Goal: Information Seeking & Learning: Understand process/instructions

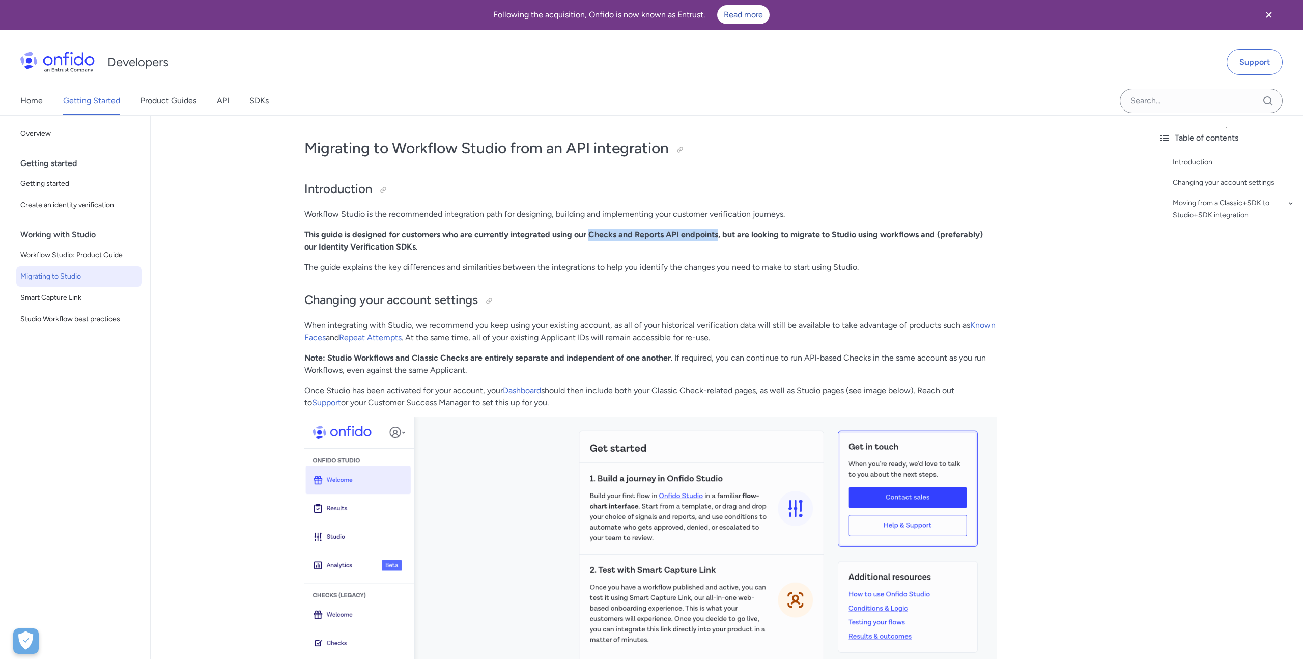
drag, startPoint x: 588, startPoint y: 234, endPoint x: 716, endPoint y: 236, distance: 127.8
click at [716, 236] on strong "This guide is designed for customers who are currently integrated using our Che…" at bounding box center [643, 241] width 678 height 22
copy strong "Checks and Reports API endpoints"
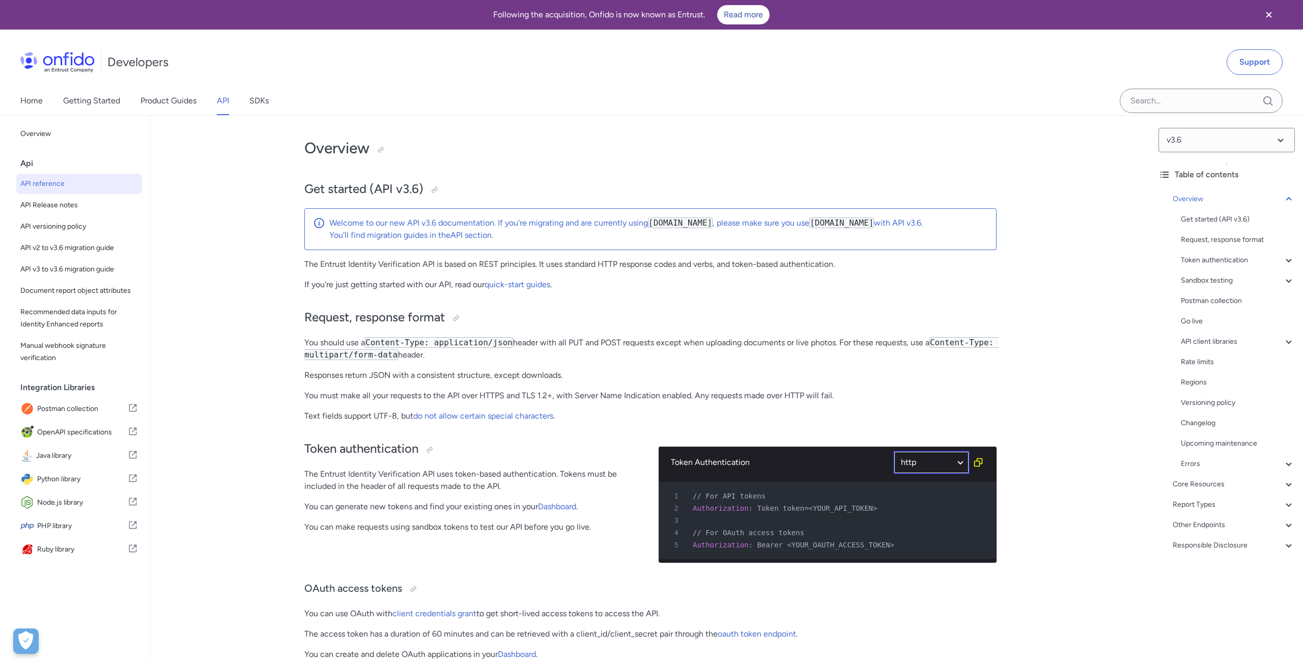
click at [925, 457] on select "ruby python php javascript java http bash" at bounding box center [931, 461] width 76 height 23
select select "ruby"
click at [893, 450] on select "ruby python php javascript java http bash" at bounding box center [931, 461] width 76 height 23
select select "ruby"
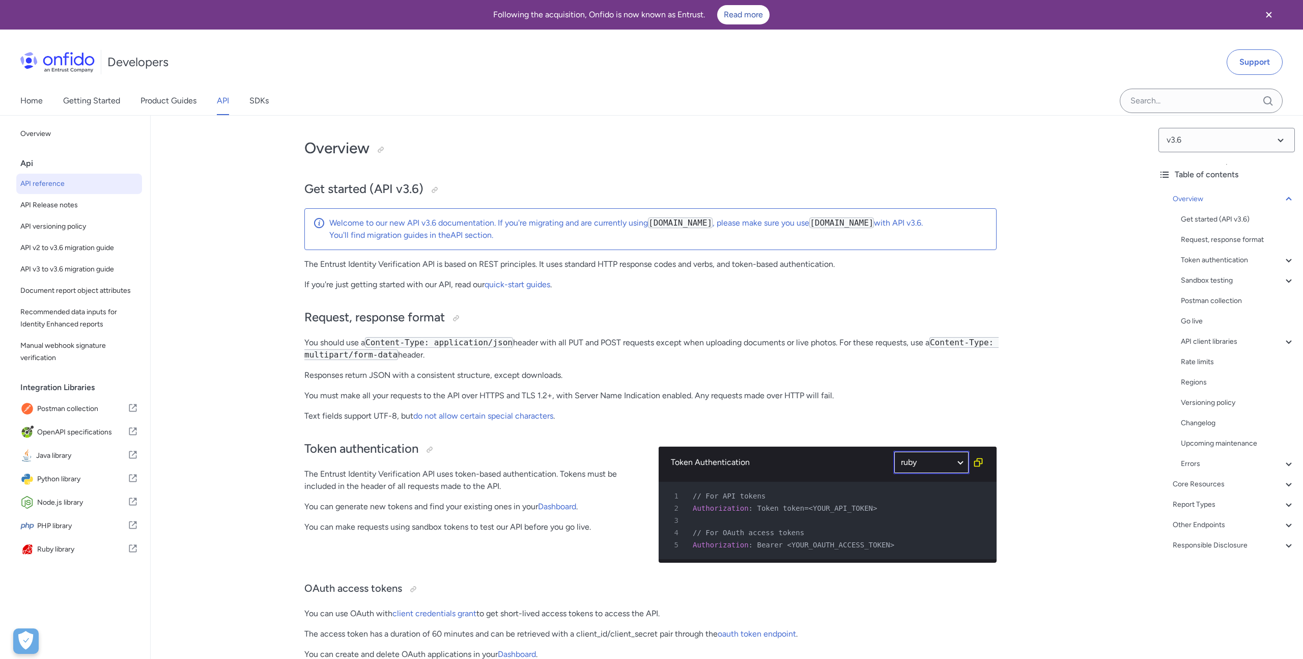
select select "ruby"
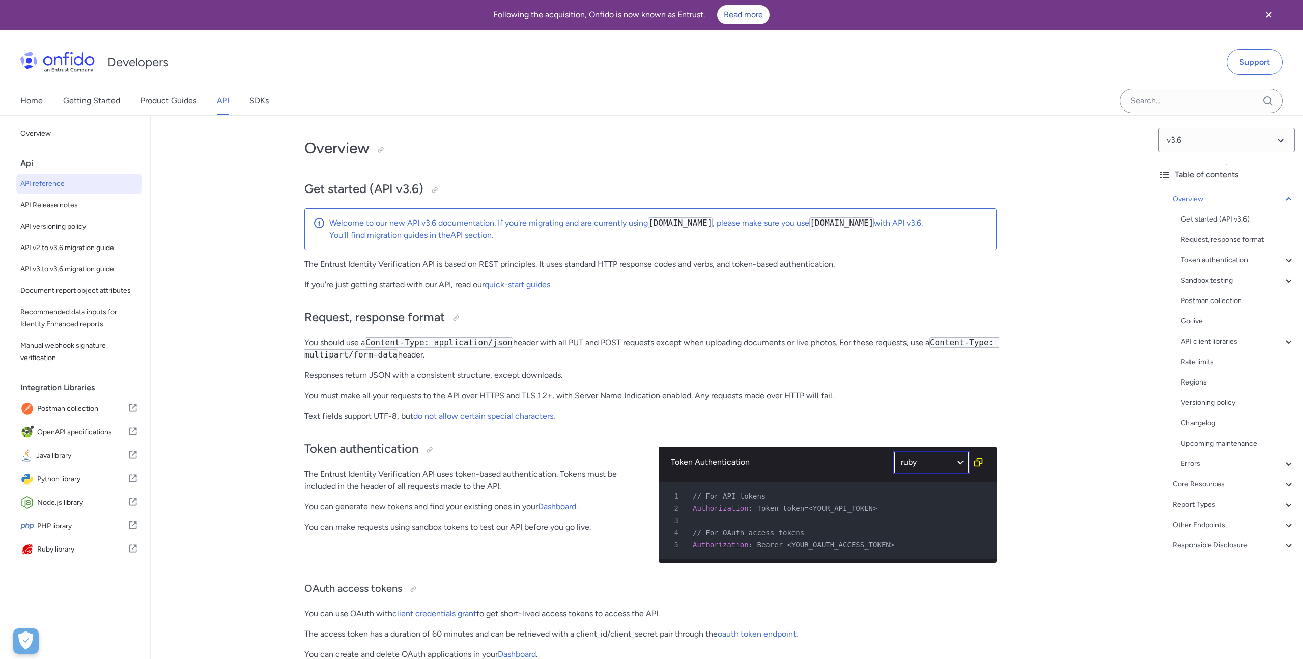
select select "ruby"
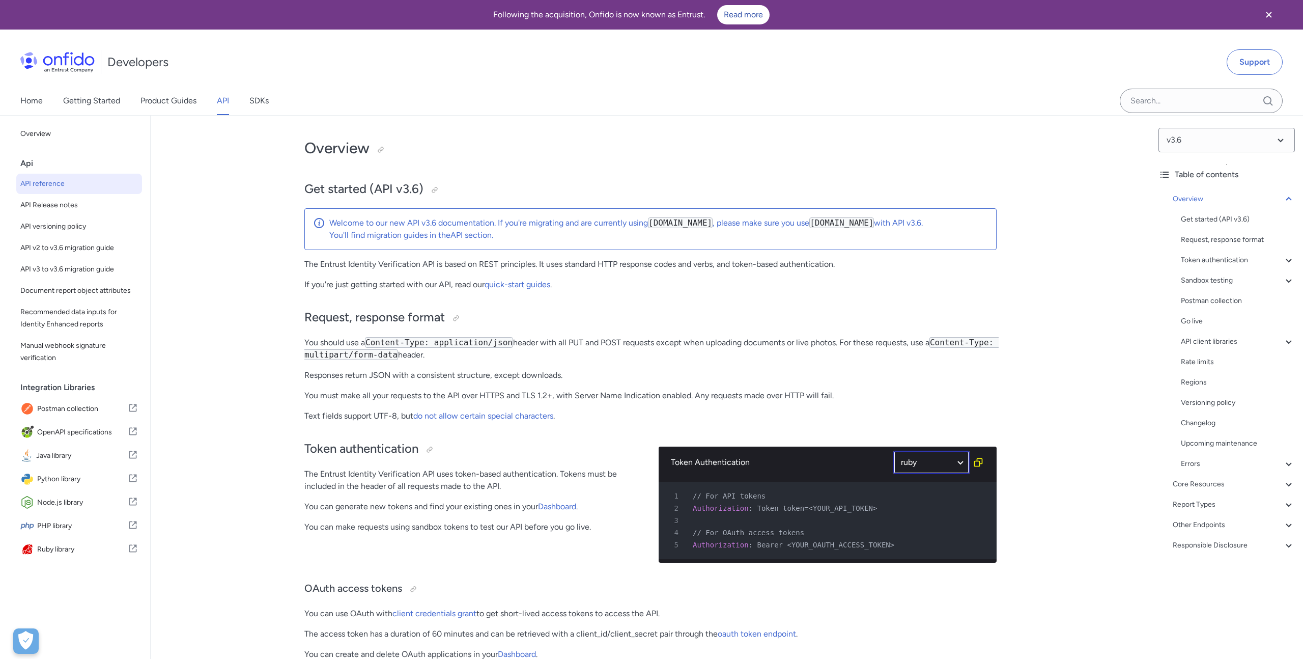
select select "ruby"
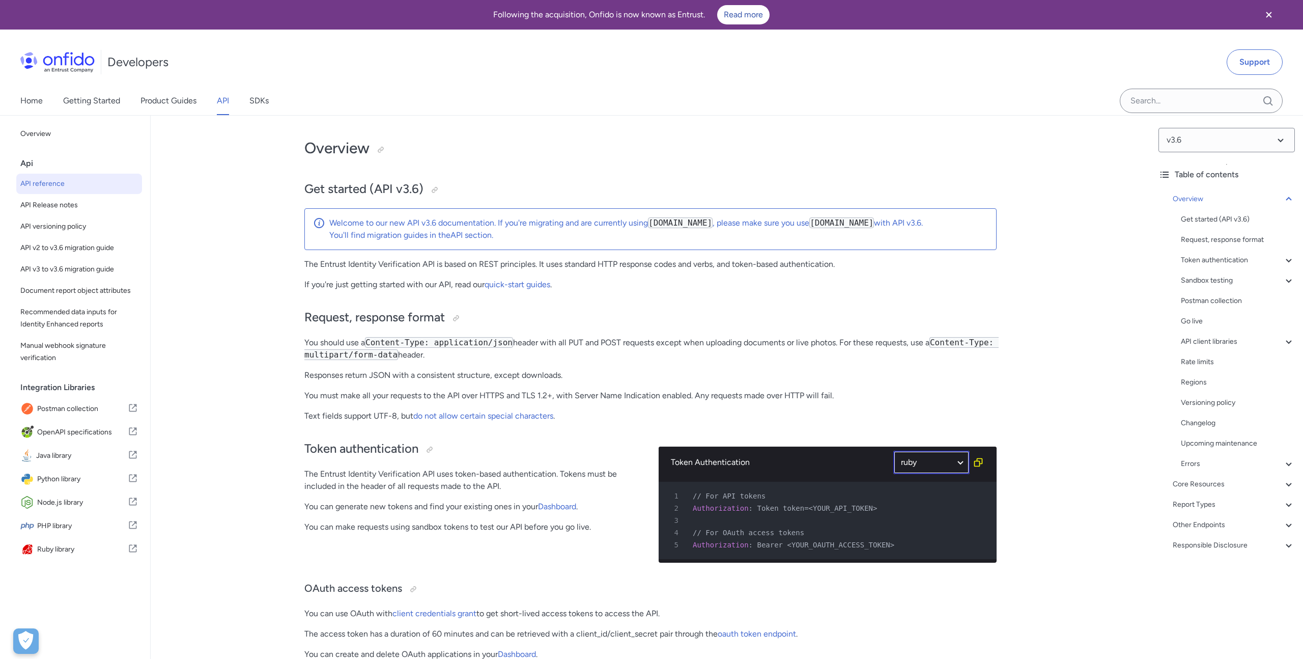
select select "ruby"
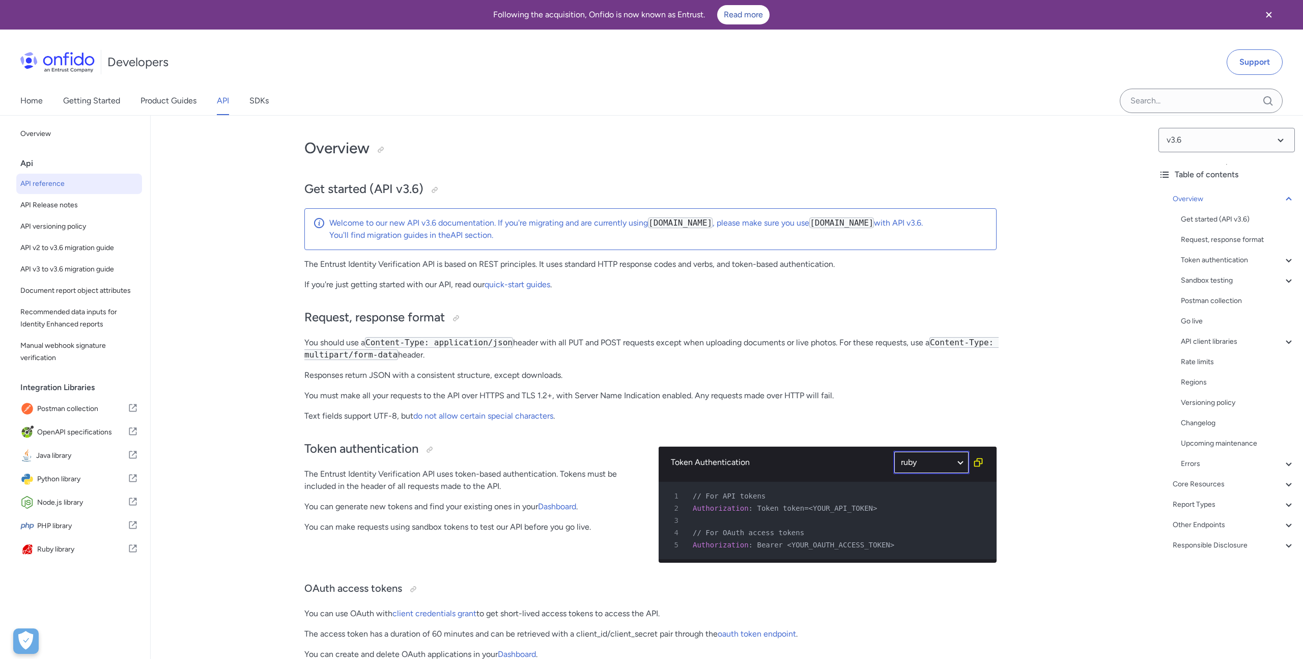
select select "ruby"
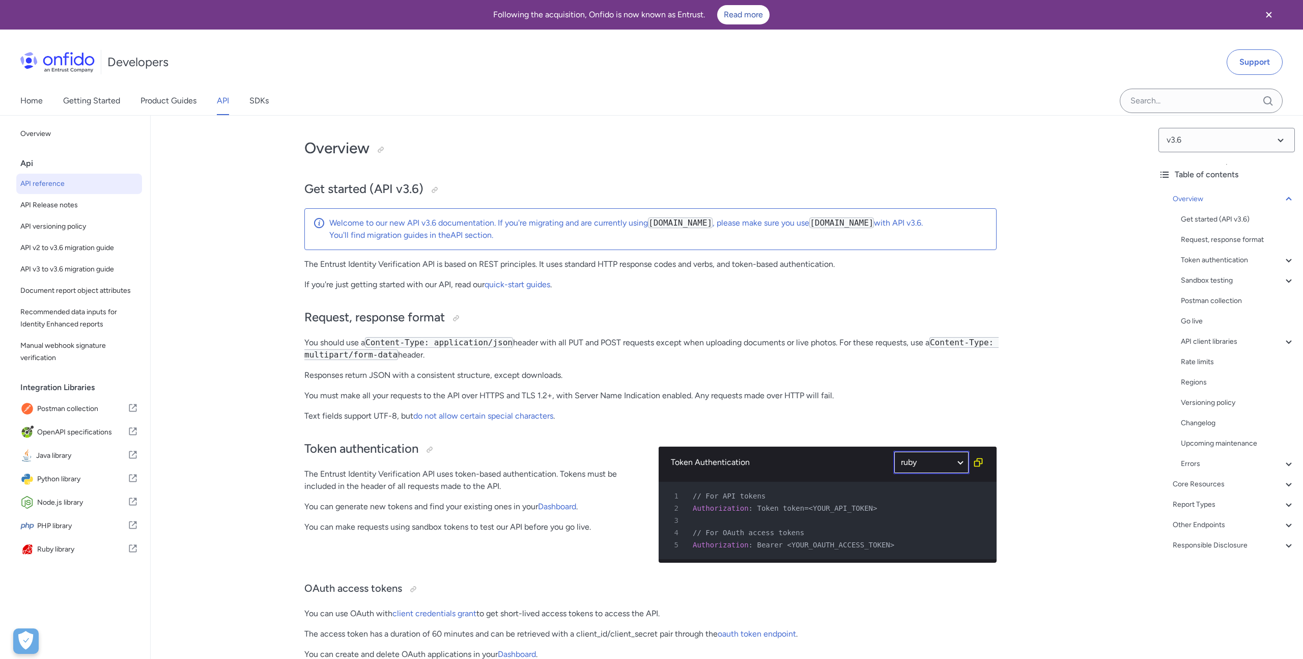
select select "ruby"
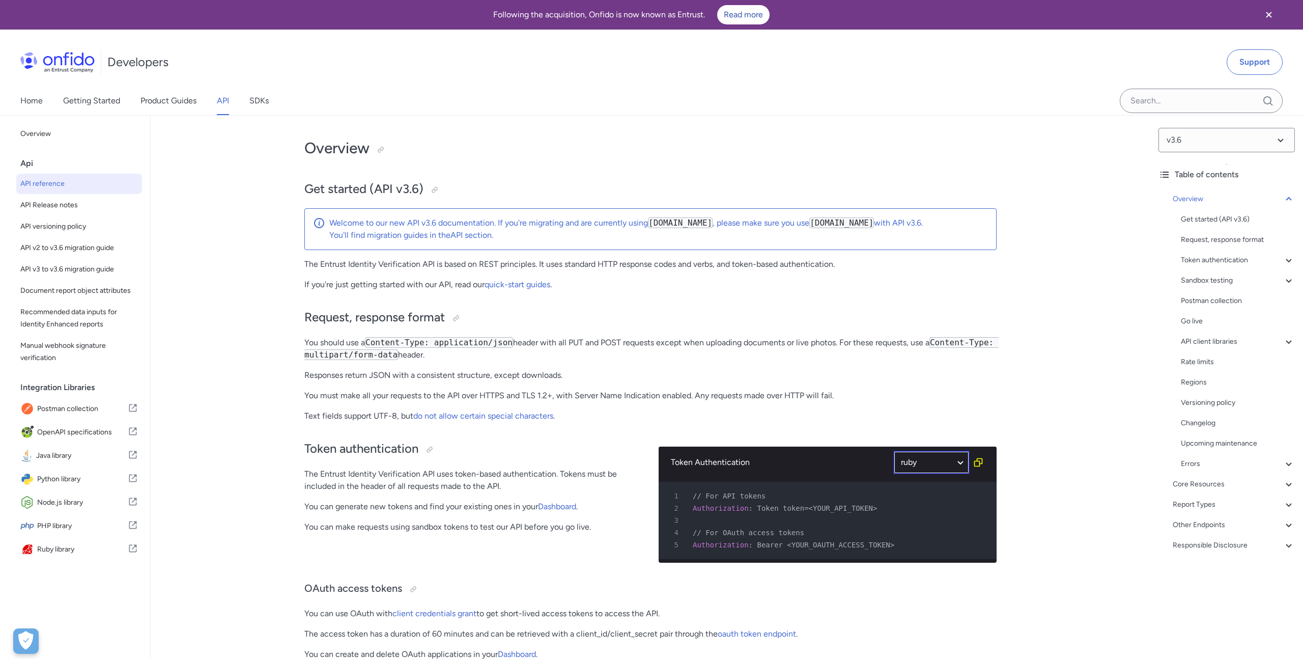
select select "ruby"
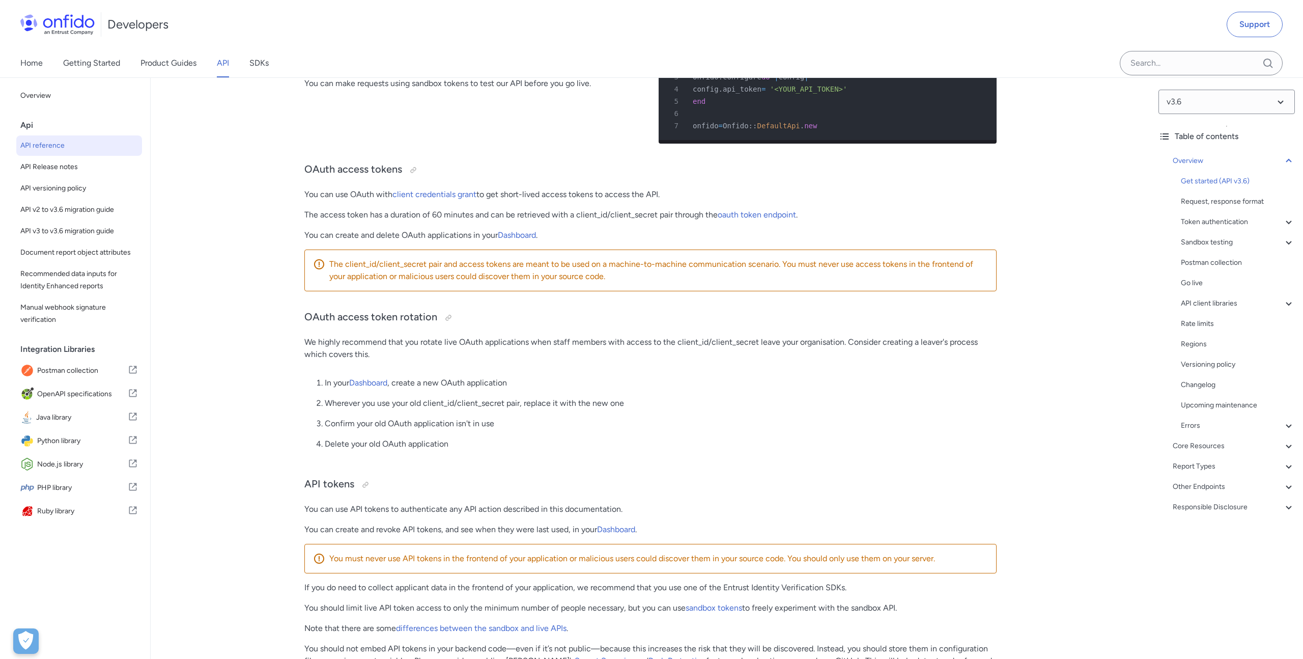
scroll to position [473, 0]
